Goal: Task Accomplishment & Management: Complete application form

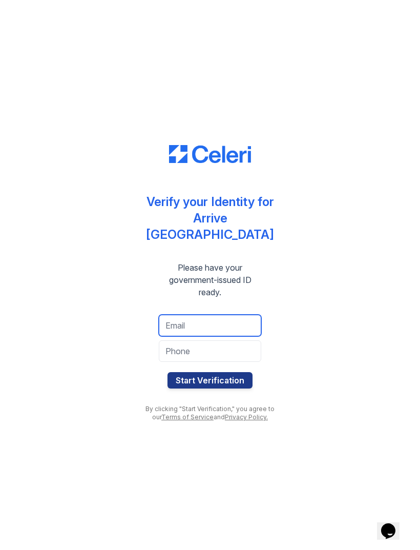
click at [188, 321] on input "email" at bounding box center [210, 326] width 102 height 22
type input "[EMAIL_ADDRESS]"
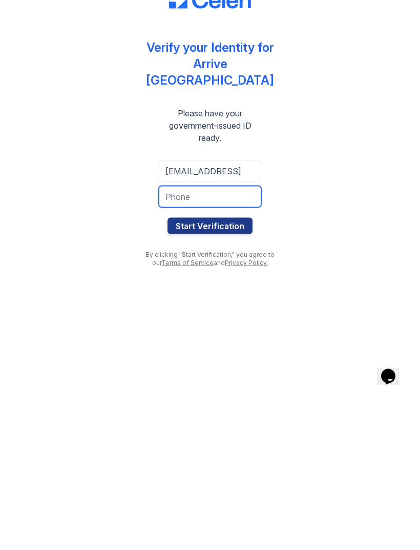
click at [171, 340] on input "tel" at bounding box center [210, 351] width 102 height 22
type input "8189242733"
click at [197, 372] on button "Start Verification" at bounding box center [210, 380] width 85 height 16
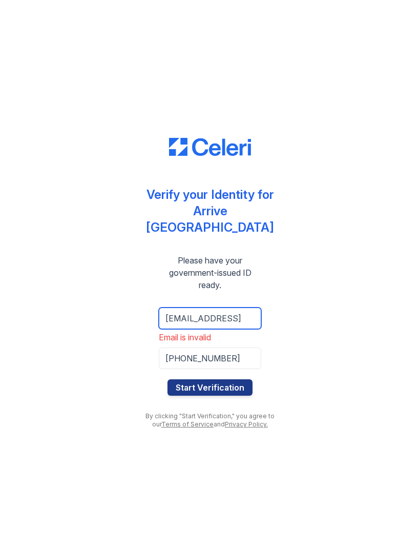
click at [256, 314] on input "davidgalzignato@gmail" at bounding box center [210, 318] width 102 height 22
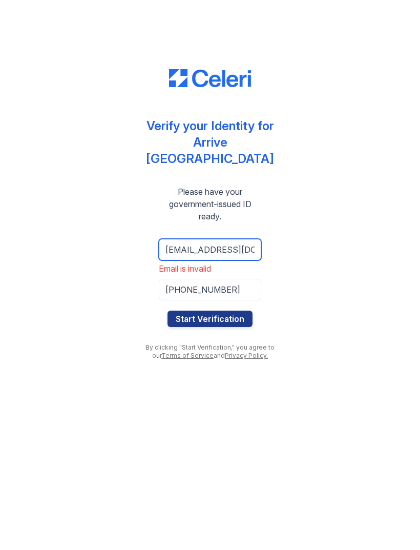
type input "davidgalzignato@gmail.com"
click at [202, 379] on button "Start Verification" at bounding box center [210, 387] width 85 height 16
